Goal: Find specific page/section: Locate item on page

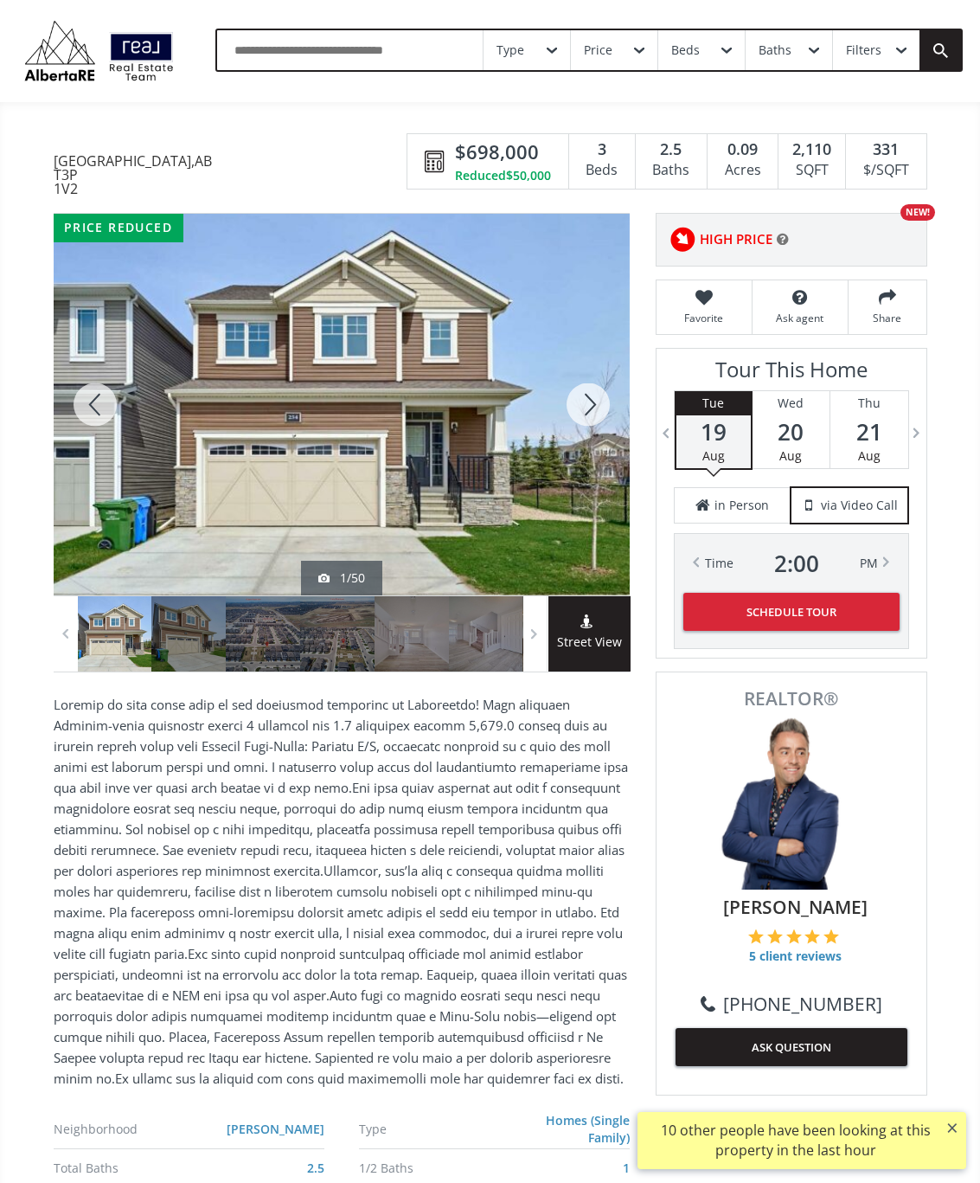
click at [588, 421] on div at bounding box center [588, 405] width 83 height 382
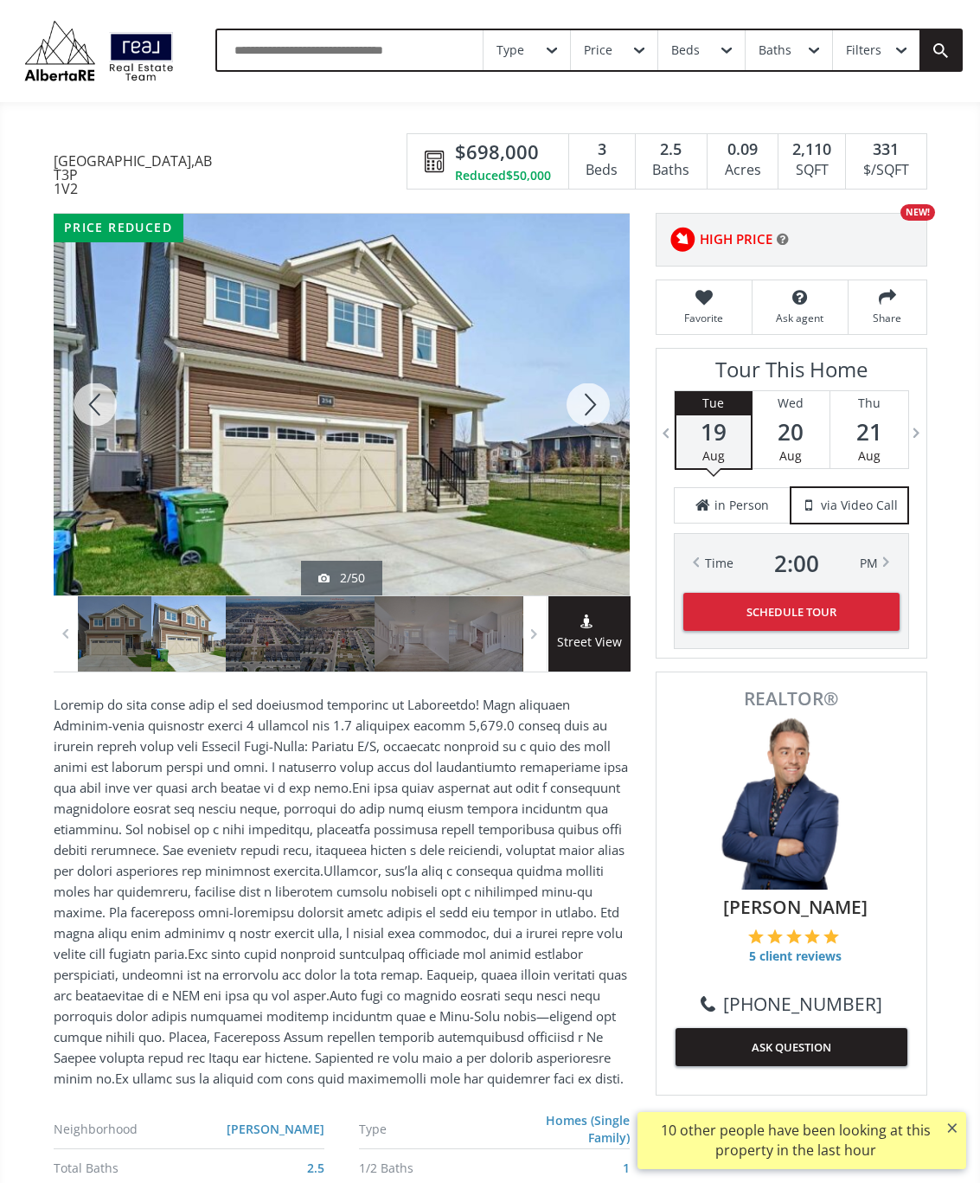
click at [598, 421] on div at bounding box center [588, 405] width 83 height 382
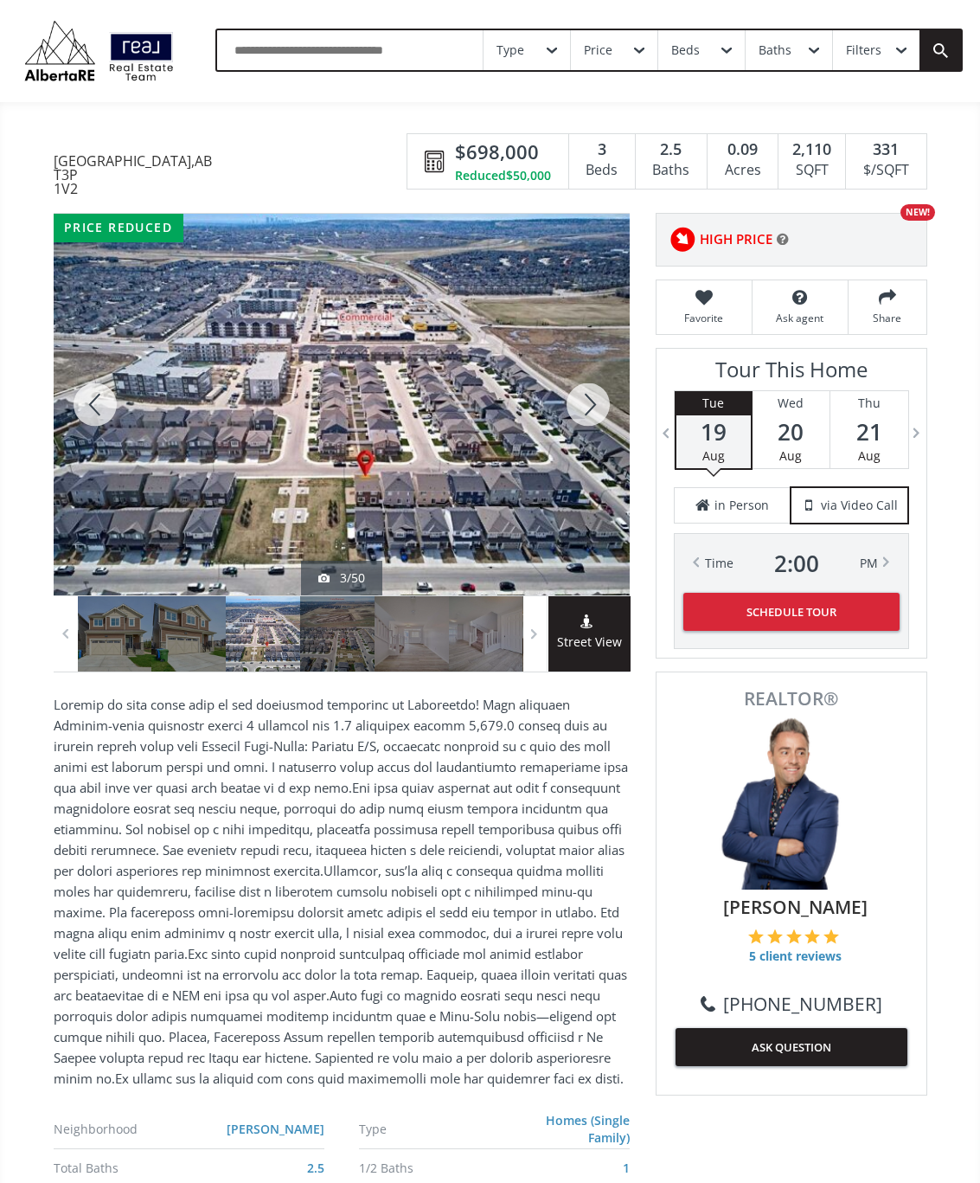
click at [580, 419] on div at bounding box center [588, 405] width 83 height 382
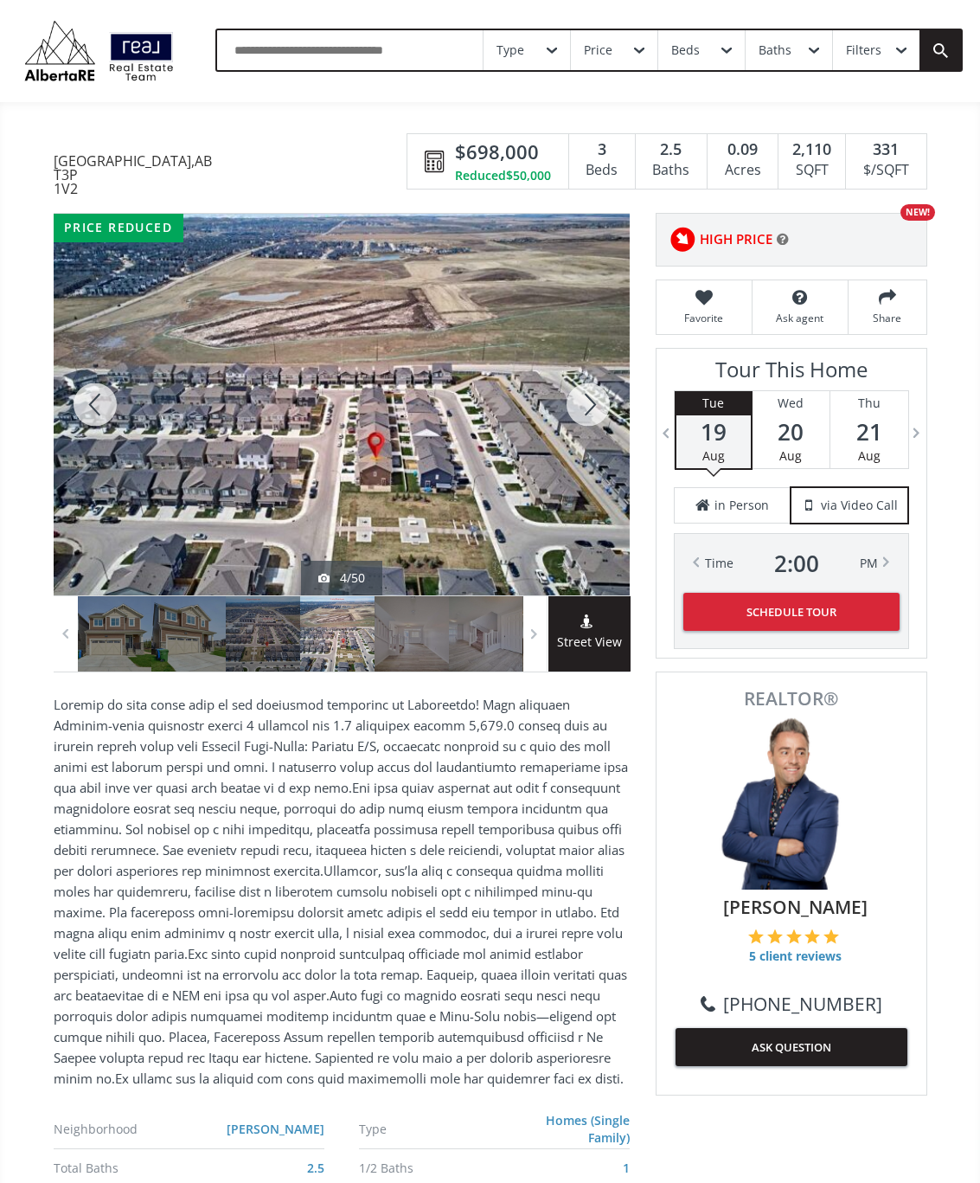
click at [595, 415] on div at bounding box center [588, 405] width 83 height 382
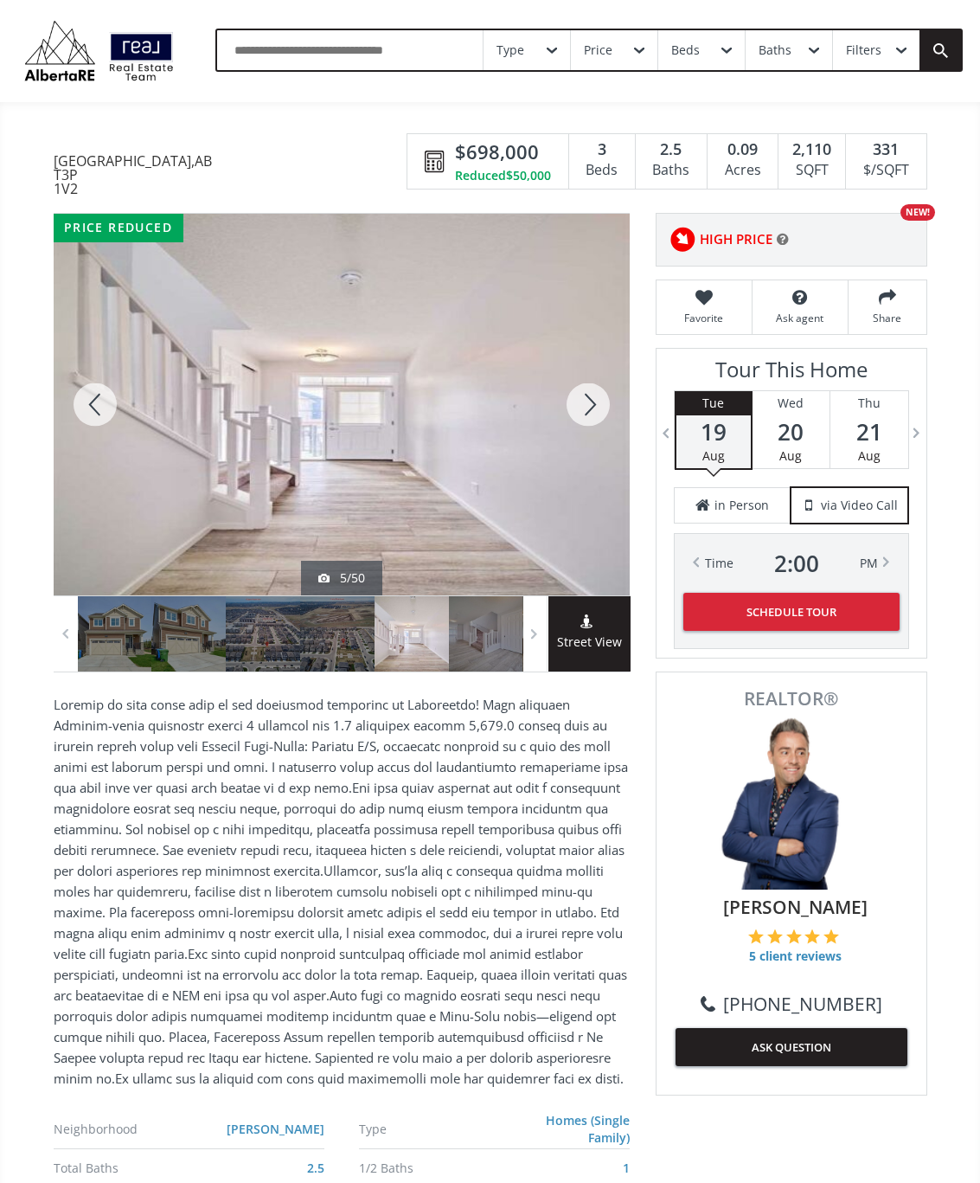
click at [587, 416] on div at bounding box center [588, 405] width 83 height 382
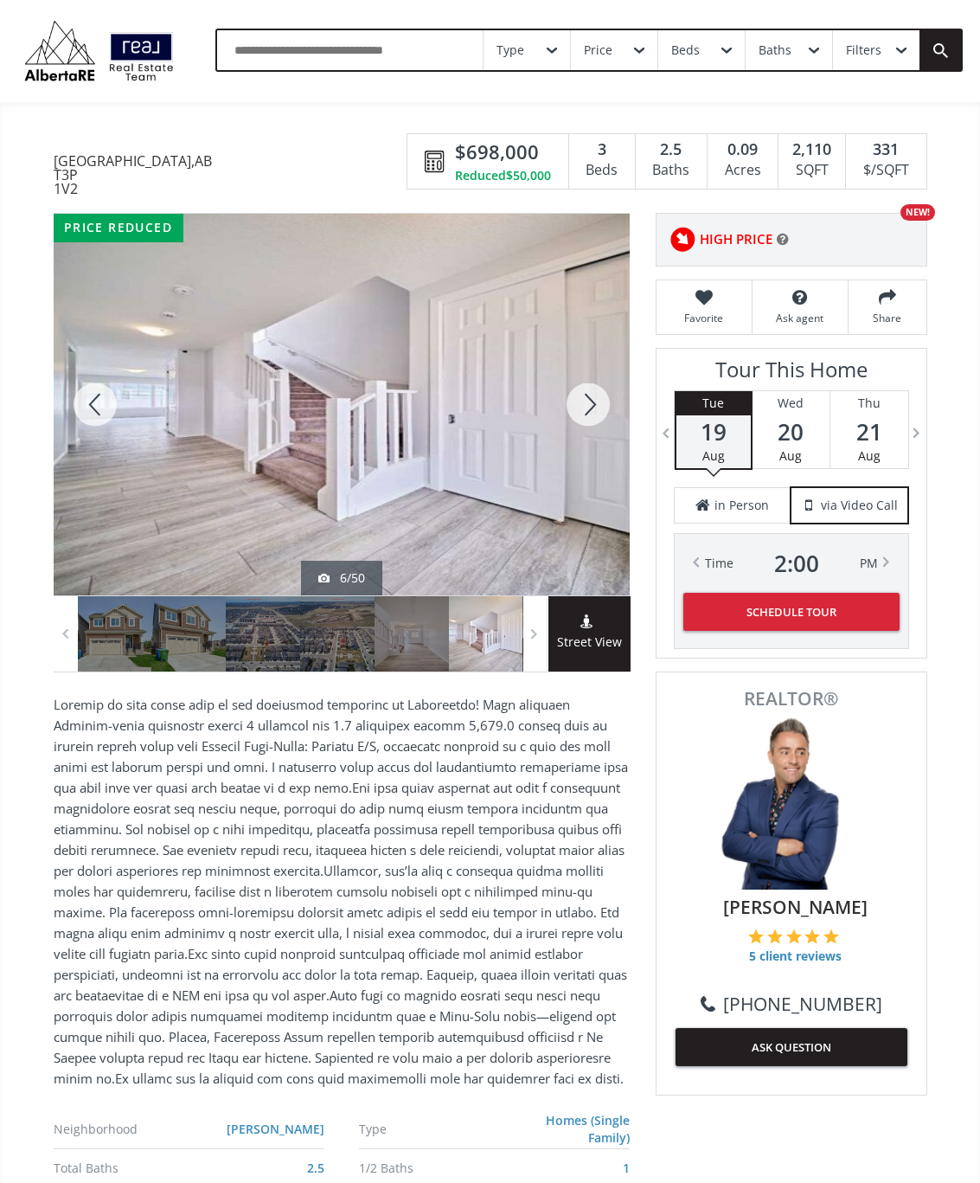
click at [585, 408] on div at bounding box center [588, 405] width 83 height 382
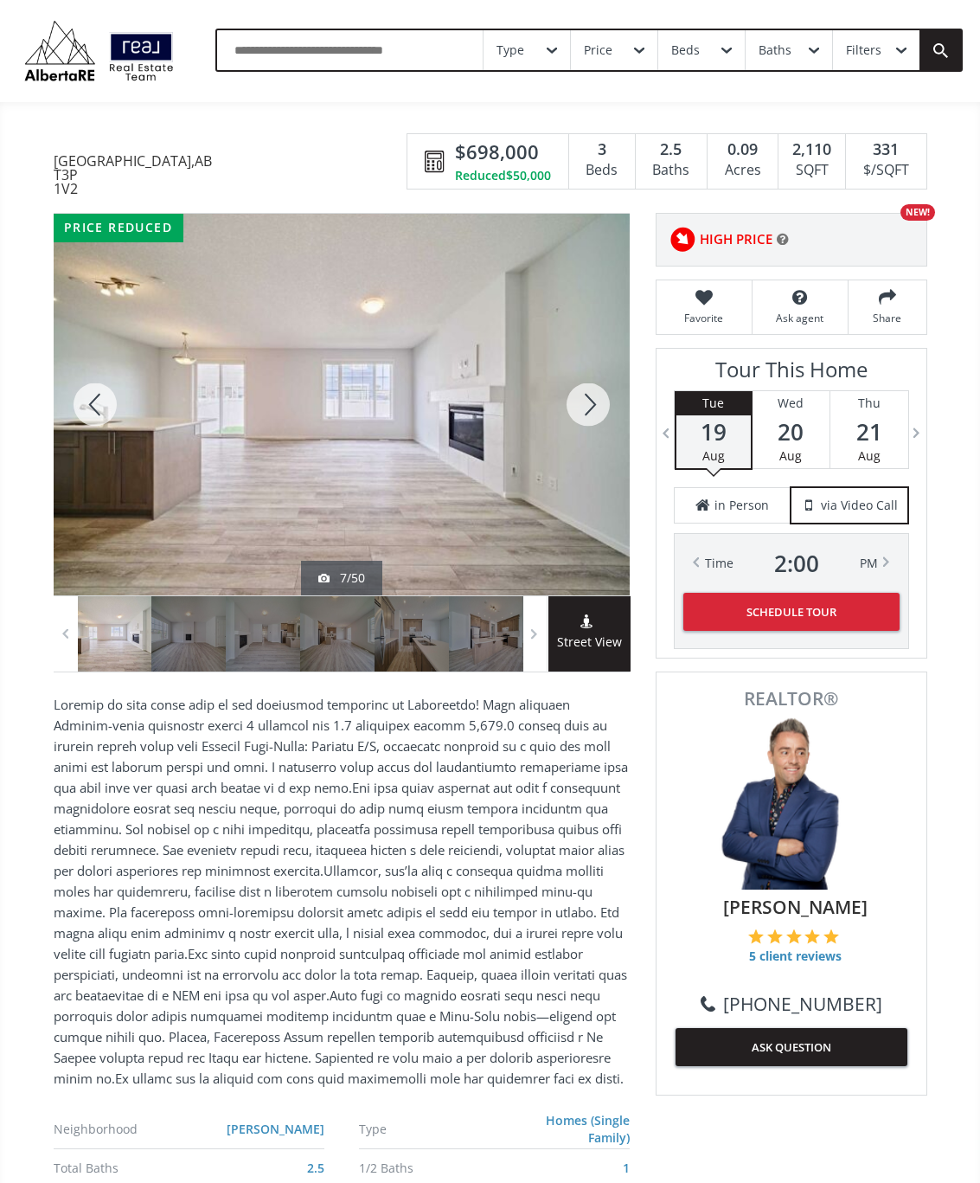
click at [579, 417] on div at bounding box center [588, 405] width 83 height 382
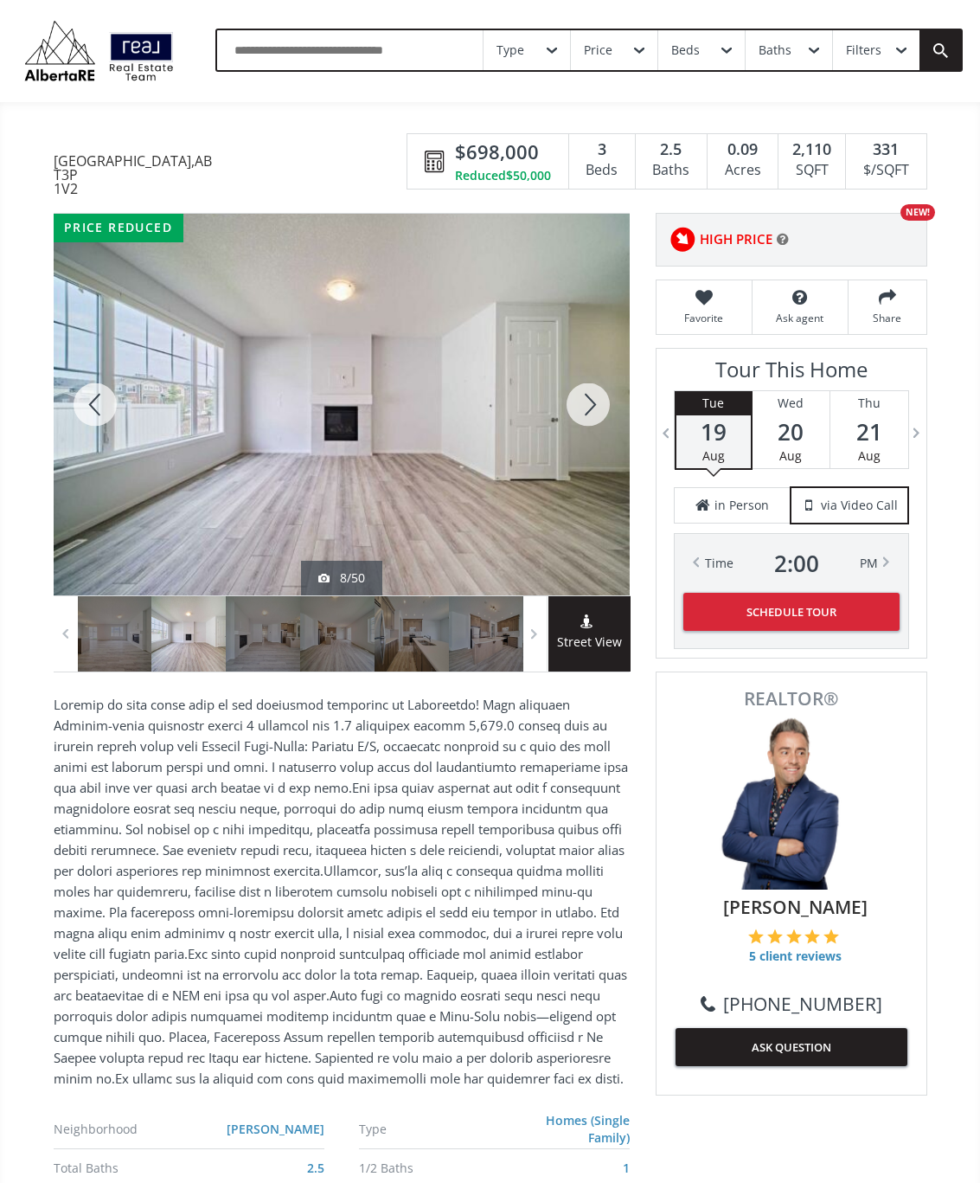
click at [588, 415] on div at bounding box center [588, 405] width 83 height 382
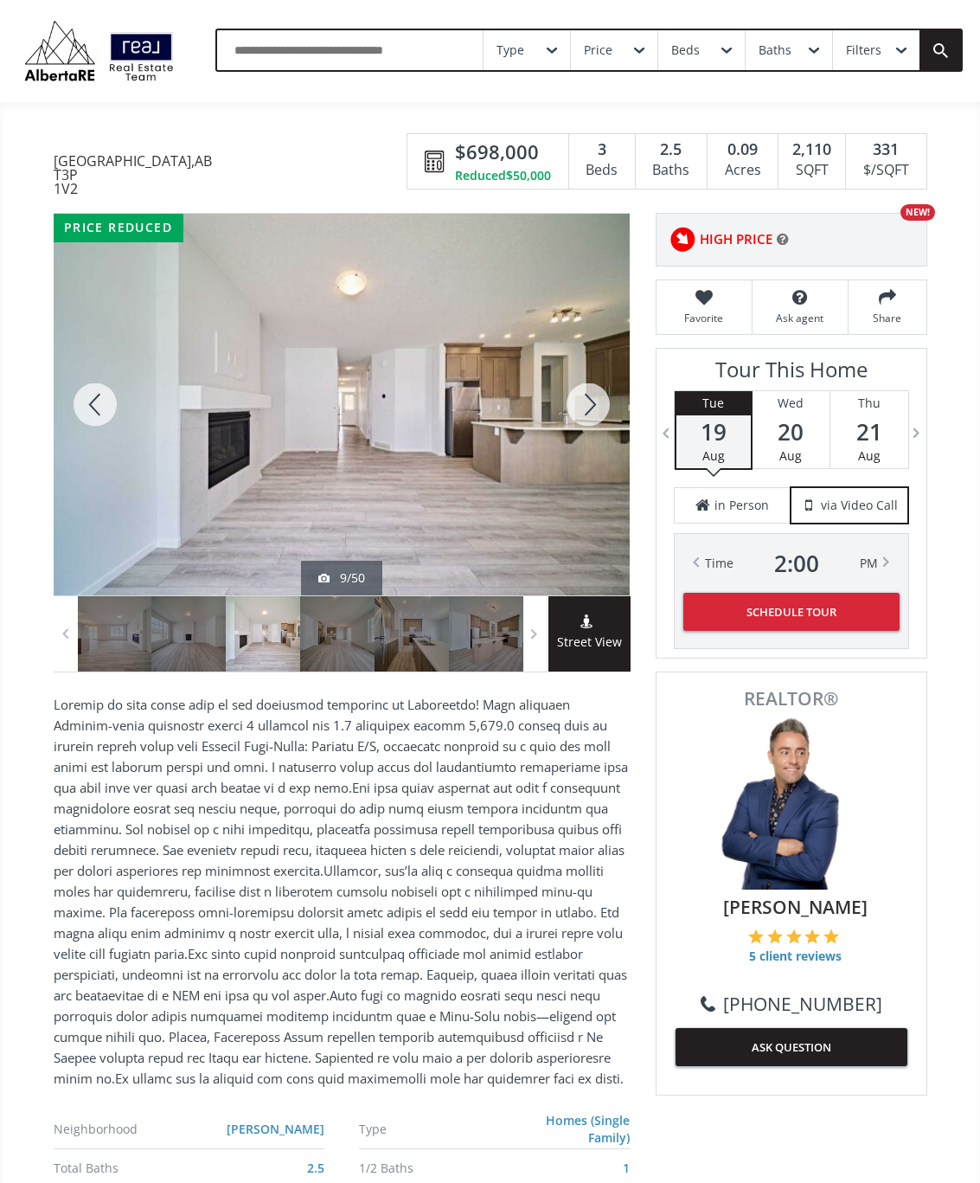
click at [591, 409] on div at bounding box center [588, 405] width 83 height 382
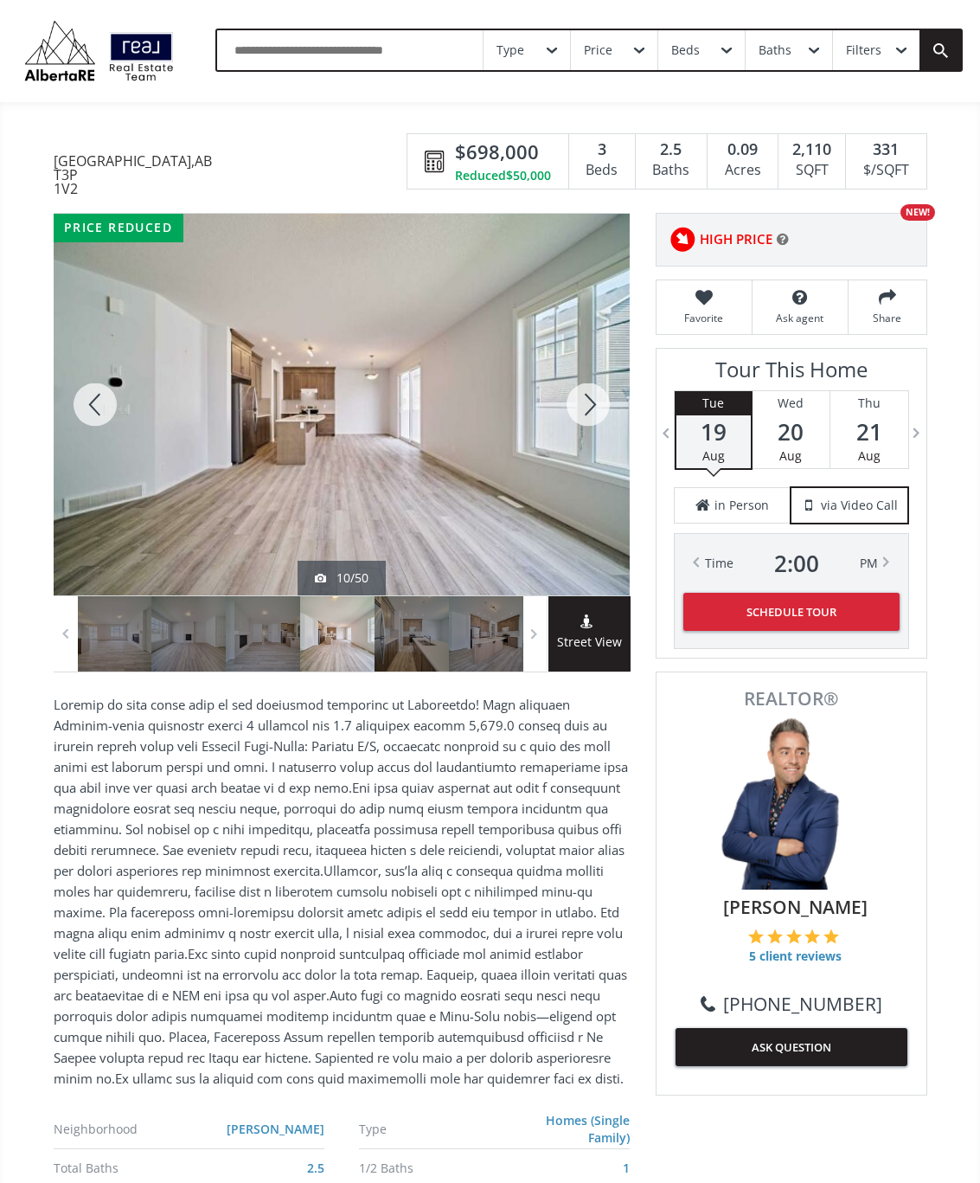
click at [587, 420] on div at bounding box center [588, 405] width 83 height 382
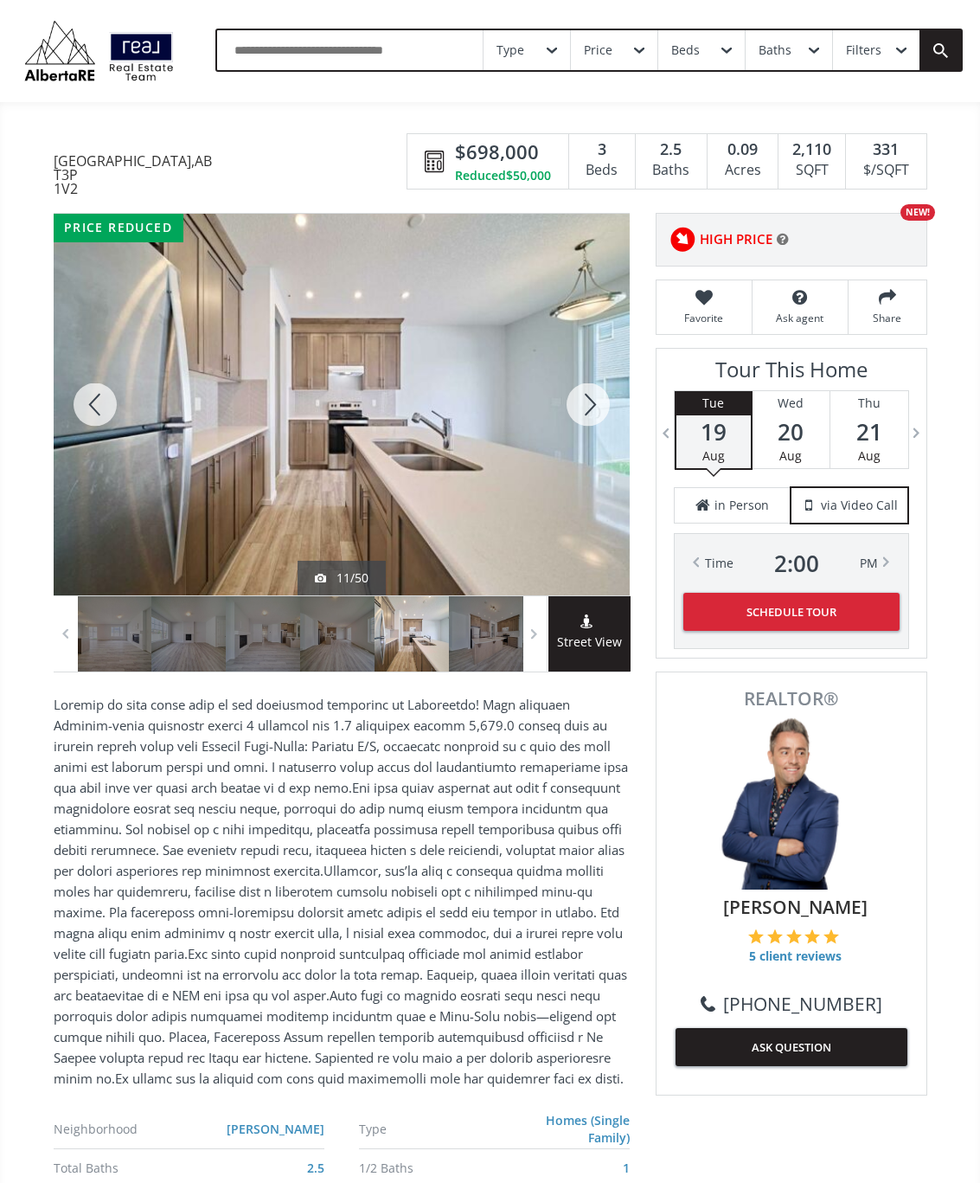
click at [589, 410] on div at bounding box center [588, 405] width 83 height 382
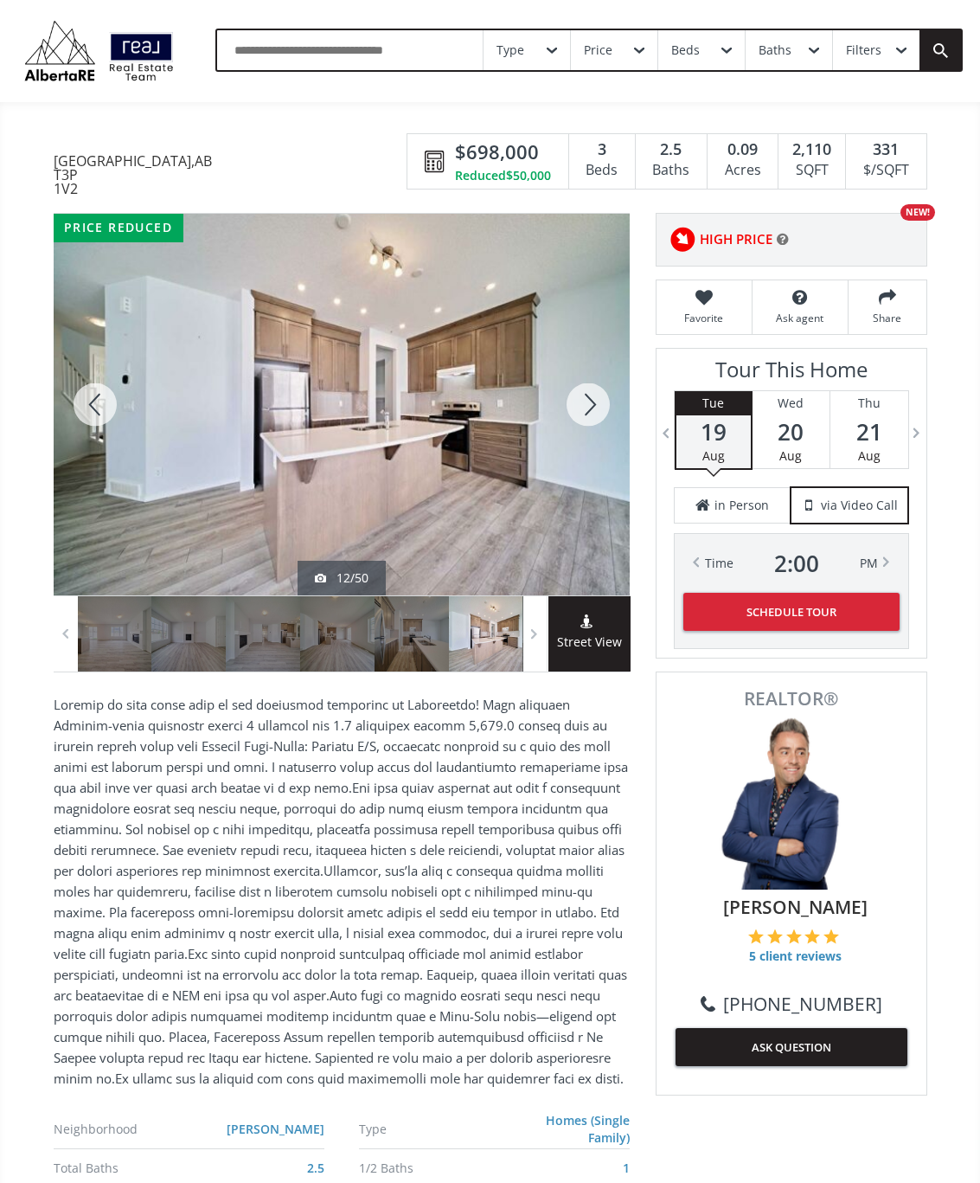
click at [585, 415] on div at bounding box center [588, 405] width 83 height 382
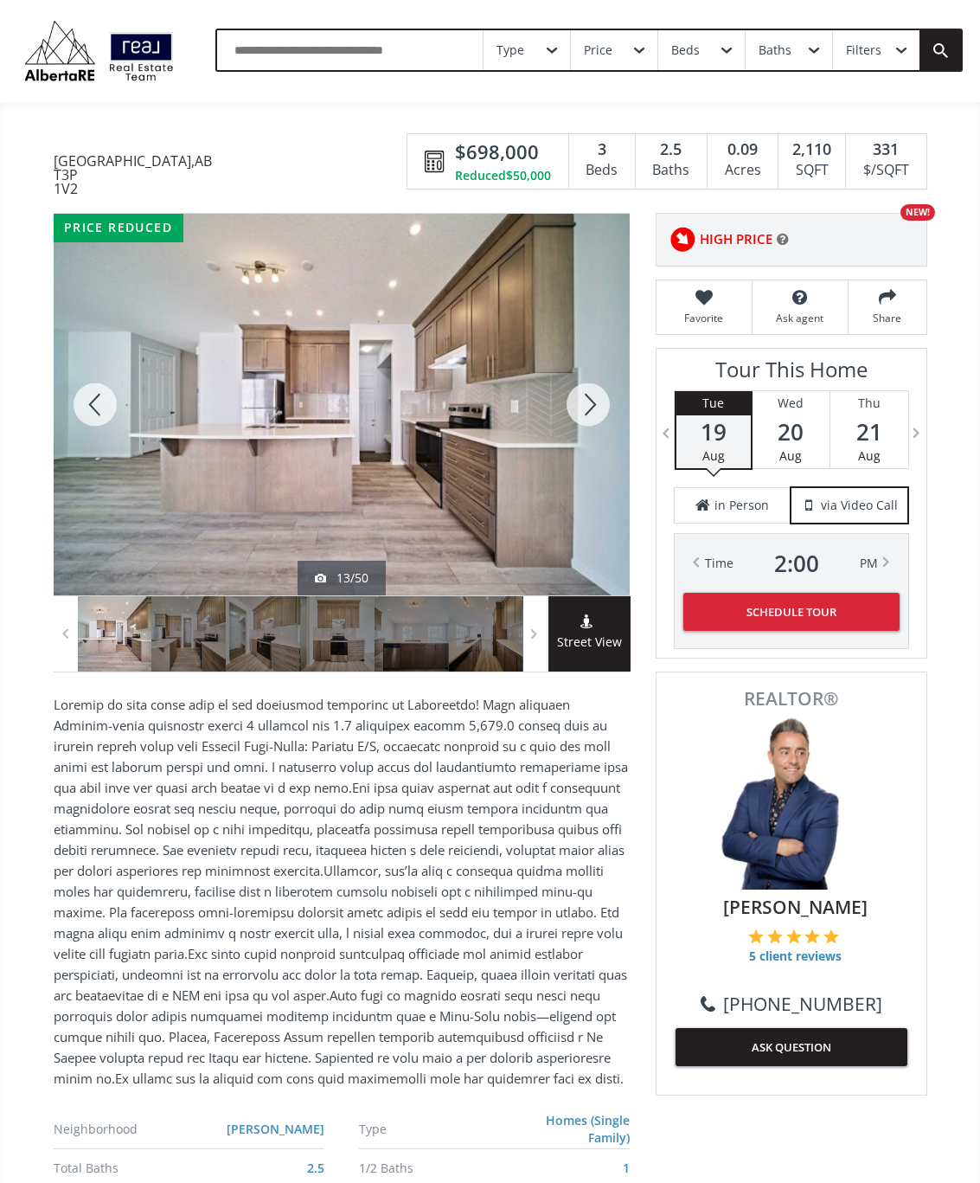
click at [588, 417] on div at bounding box center [588, 405] width 83 height 382
